Goal: Task Accomplishment & Management: Use online tool/utility

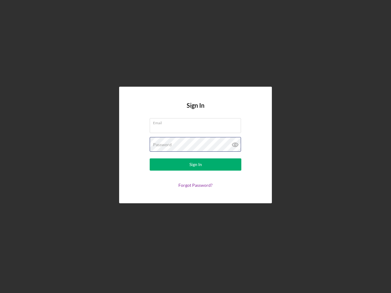
click at [195, 147] on div "Password" at bounding box center [196, 144] width 92 height 15
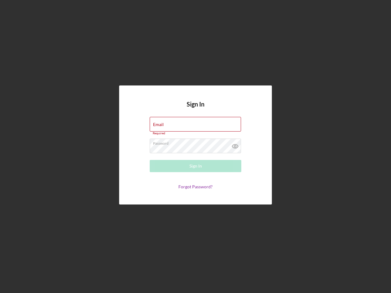
click at [235, 145] on icon at bounding box center [235, 146] width 15 height 15
